Goal: Entertainment & Leisure: Consume media (video, audio)

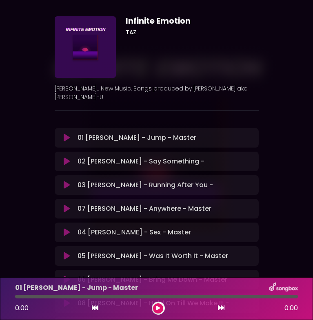
click at [67, 186] on icon at bounding box center [67, 185] width 6 height 8
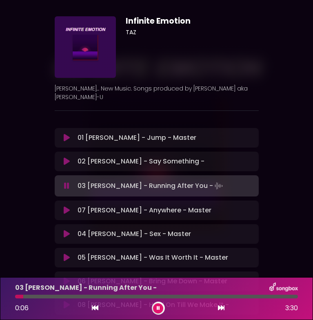
drag, startPoint x: 64, startPoint y: 297, endPoint x: 7, endPoint y: 293, distance: 57.1
click at [7, 294] on div "03 [PERSON_NAME] - Running After You - 0:06 3:30" at bounding box center [156, 298] width 313 height 43
click at [95, 307] on icon at bounding box center [95, 307] width 7 height 7
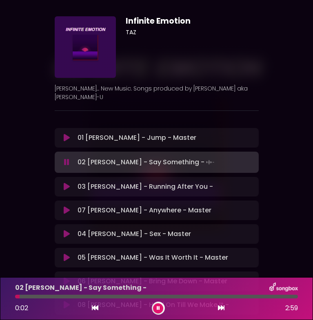
click at [218, 309] on icon at bounding box center [221, 307] width 7 height 7
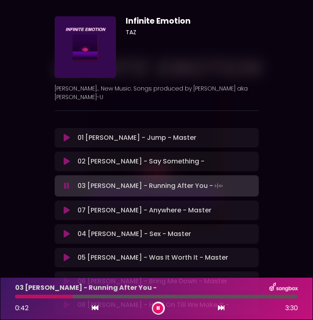
click at [55, 297] on div at bounding box center [43, 297] width 57 height 4
click at [76, 296] on div at bounding box center [49, 297] width 68 height 4
click at [71, 296] on div at bounding box center [156, 297] width 282 height 4
click at [17, 297] on div at bounding box center [56, 297] width 83 height 4
click at [98, 297] on div at bounding box center [60, 297] width 90 height 4
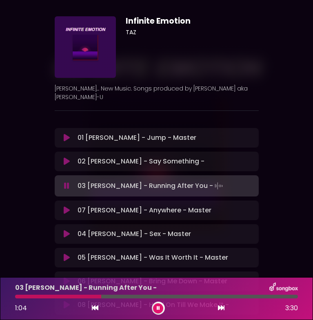
click at [89, 295] on div at bounding box center [58, 297] width 86 height 4
click at [92, 295] on div at bounding box center [61, 297] width 92 height 4
click at [98, 296] on div at bounding box center [156, 297] width 282 height 4
click at [117, 295] on div at bounding box center [76, 297] width 122 height 4
click at [138, 296] on div at bounding box center [156, 297] width 282 height 4
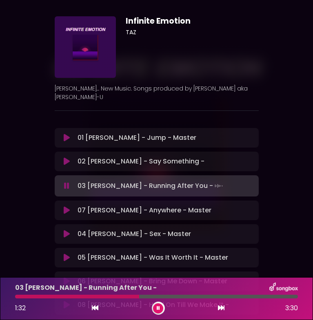
click at [129, 295] on div at bounding box center [77, 297] width 124 height 4
click at [115, 297] on div at bounding box center [156, 297] width 282 height 4
click at [156, 298] on div at bounding box center [156, 297] width 282 height 4
click at [150, 297] on div at bounding box center [156, 297] width 282 height 4
click at [152, 296] on div at bounding box center [92, 297] width 154 height 4
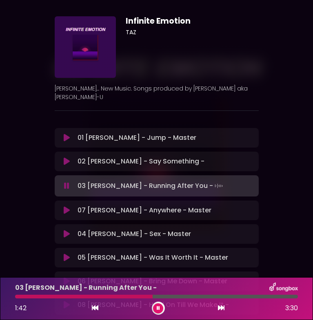
click at [143, 297] on div at bounding box center [83, 297] width 137 height 4
click at [172, 295] on div at bounding box center [156, 297] width 282 height 4
click at [173, 295] on div at bounding box center [104, 297] width 178 height 4
click at [155, 307] on button at bounding box center [158, 308] width 10 height 10
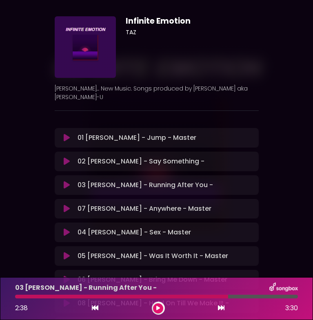
click at [153, 303] on button at bounding box center [158, 308] width 10 height 10
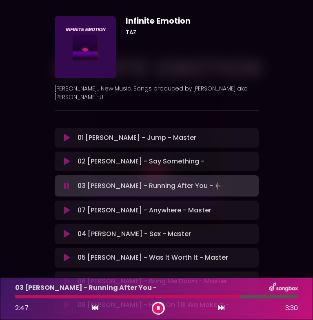
click at [207, 295] on div at bounding box center [156, 297] width 282 height 4
click at [253, 293] on div "03 [PERSON_NAME] - Running After You -" at bounding box center [156, 287] width 292 height 11
click at [249, 298] on div "03 [PERSON_NAME] - Running After You - 3:04 3:30" at bounding box center [156, 298] width 292 height 32
click at [245, 296] on div at bounding box center [139, 297] width 248 height 4
click at [236, 297] on div at bounding box center [130, 297] width 231 height 4
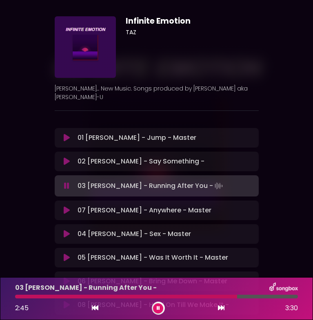
click at [228, 296] on div at bounding box center [156, 297] width 282 height 4
click at [239, 296] on div at bounding box center [136, 297] width 243 height 4
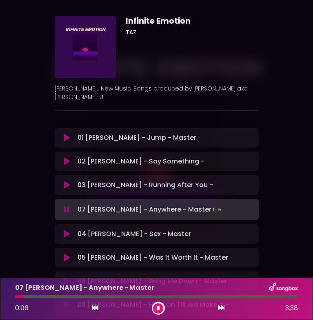
click at [69, 186] on icon at bounding box center [67, 185] width 6 height 8
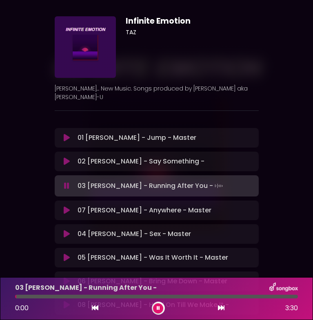
click at [245, 298] on div at bounding box center [156, 297] width 282 height 4
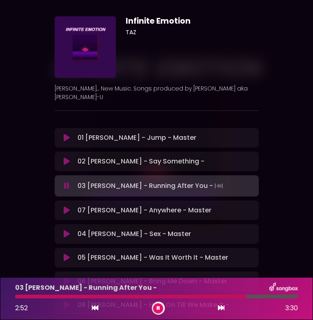
click at [237, 297] on div at bounding box center [130, 297] width 231 height 4
click at [264, 297] on div at bounding box center [144, 297] width 258 height 4
click at [258, 296] on div at bounding box center [156, 297] width 282 height 4
click at [278, 296] on div at bounding box center [156, 297] width 282 height 4
click at [264, 296] on div at bounding box center [156, 297] width 282 height 4
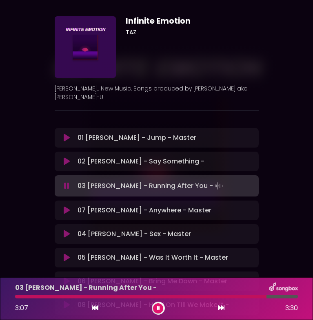
click at [256, 296] on div at bounding box center [140, 297] width 251 height 4
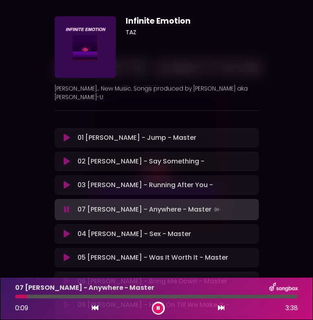
click at [158, 310] on icon at bounding box center [157, 308] width 3 height 5
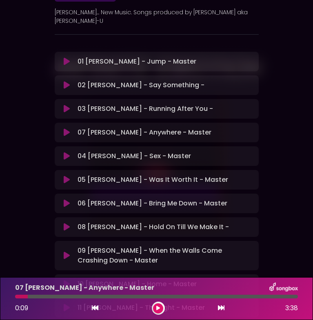
scroll to position [73, 0]
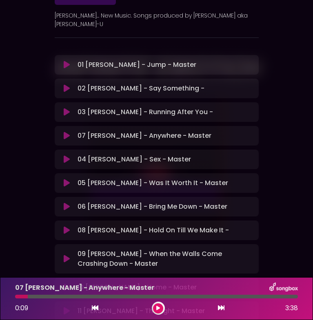
click at [68, 110] on icon at bounding box center [67, 112] width 6 height 8
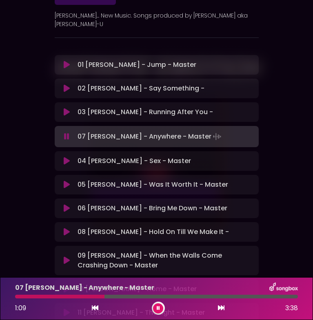
click at [64, 135] on icon at bounding box center [66, 136] width 5 height 8
